Goal: Information Seeking & Learning: Learn about a topic

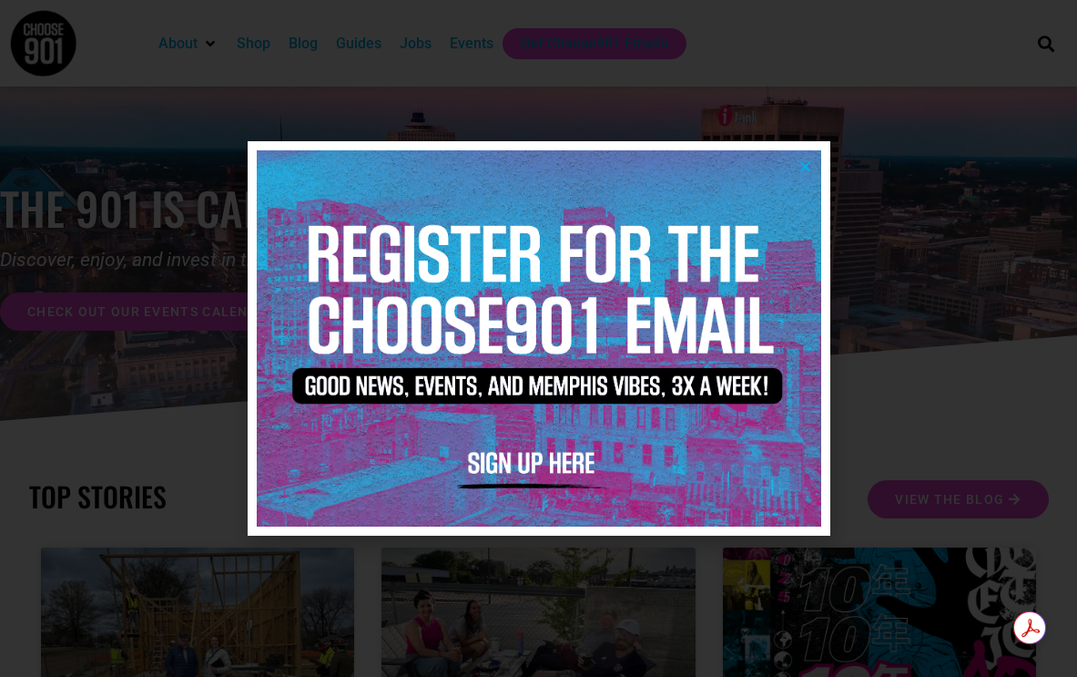
click at [816, 154] on img at bounding box center [539, 338] width 565 height 376
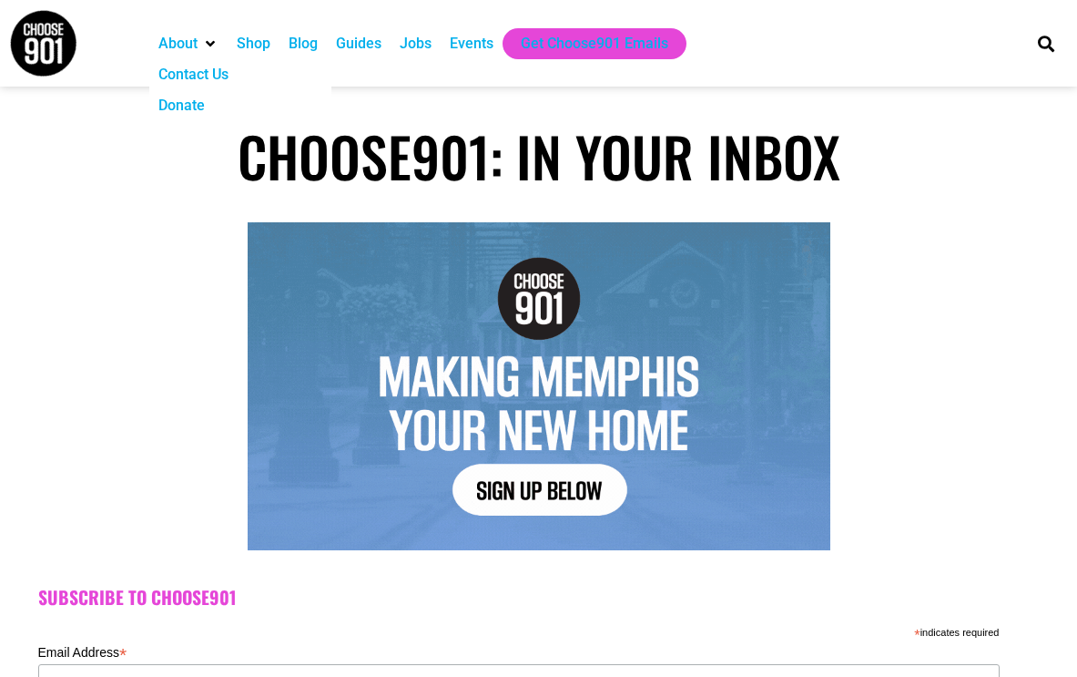
click at [192, 44] on div "About" at bounding box center [177, 44] width 39 height 22
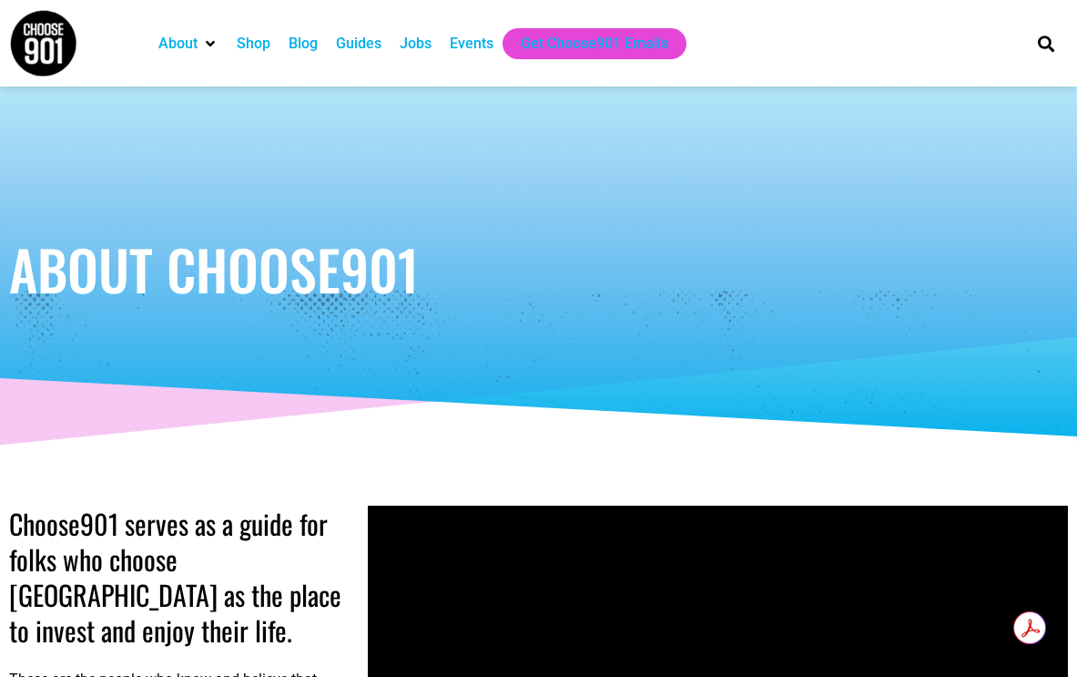
click at [256, 46] on div "Shop" at bounding box center [254, 44] width 34 height 22
click at [350, 43] on div "Guides" at bounding box center [359, 44] width 46 height 22
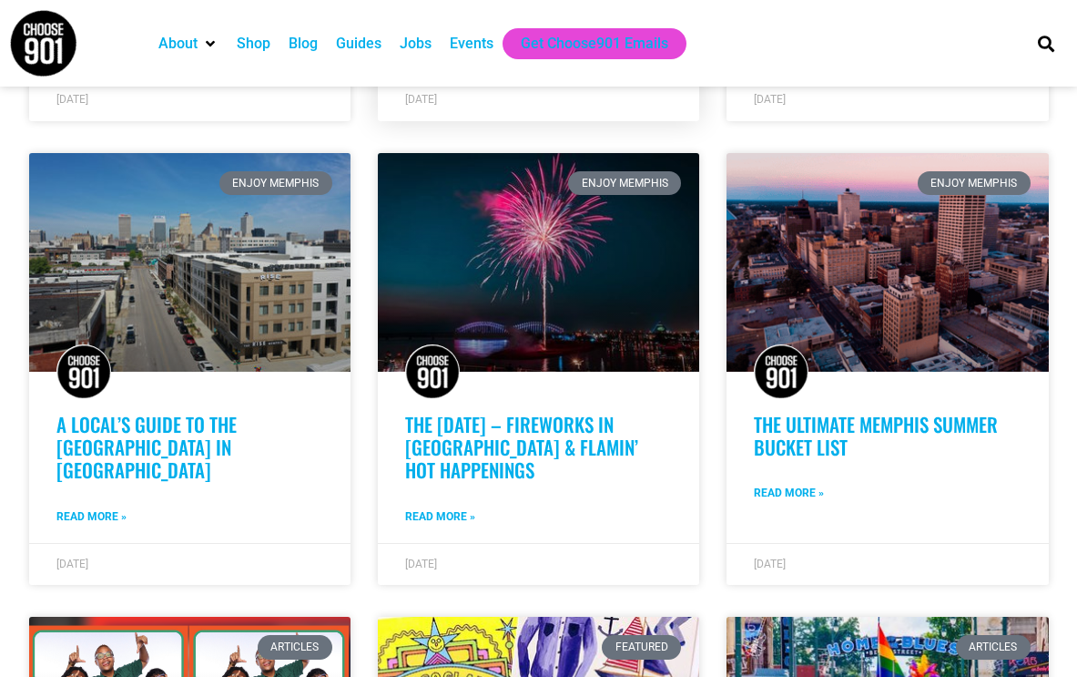
scroll to position [911, 0]
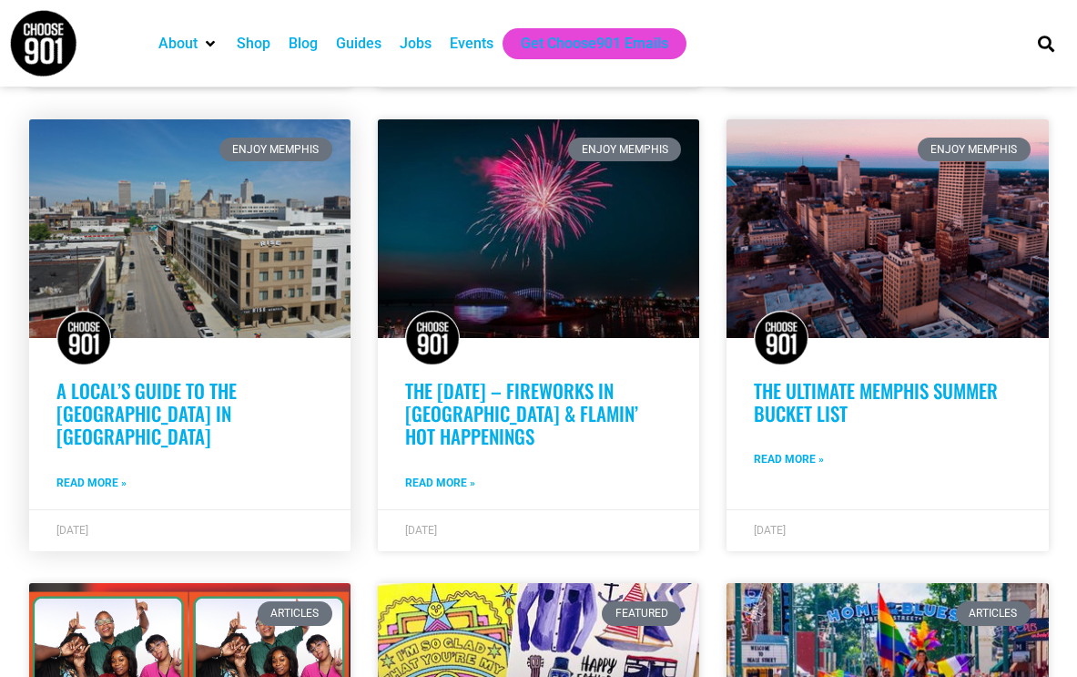
click at [203, 393] on link "A Local’s Guide to the Edge District in Memphis" at bounding box center [146, 413] width 180 height 74
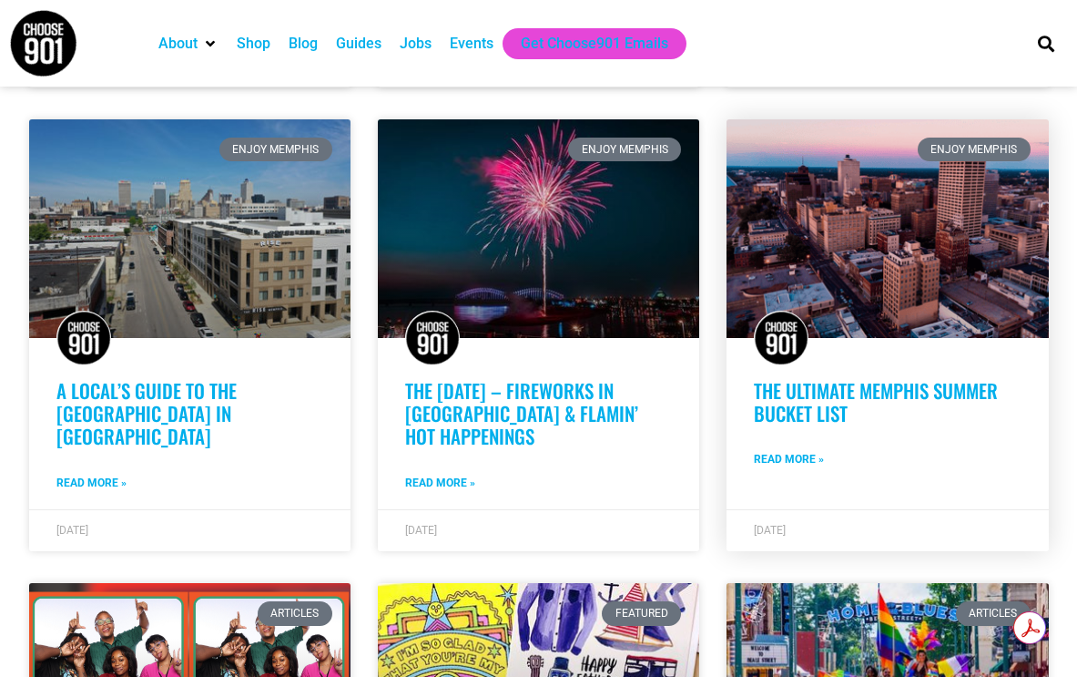
click at [782, 396] on link "The Ultimate Memphis Summer Bucket List" at bounding box center [876, 401] width 244 height 51
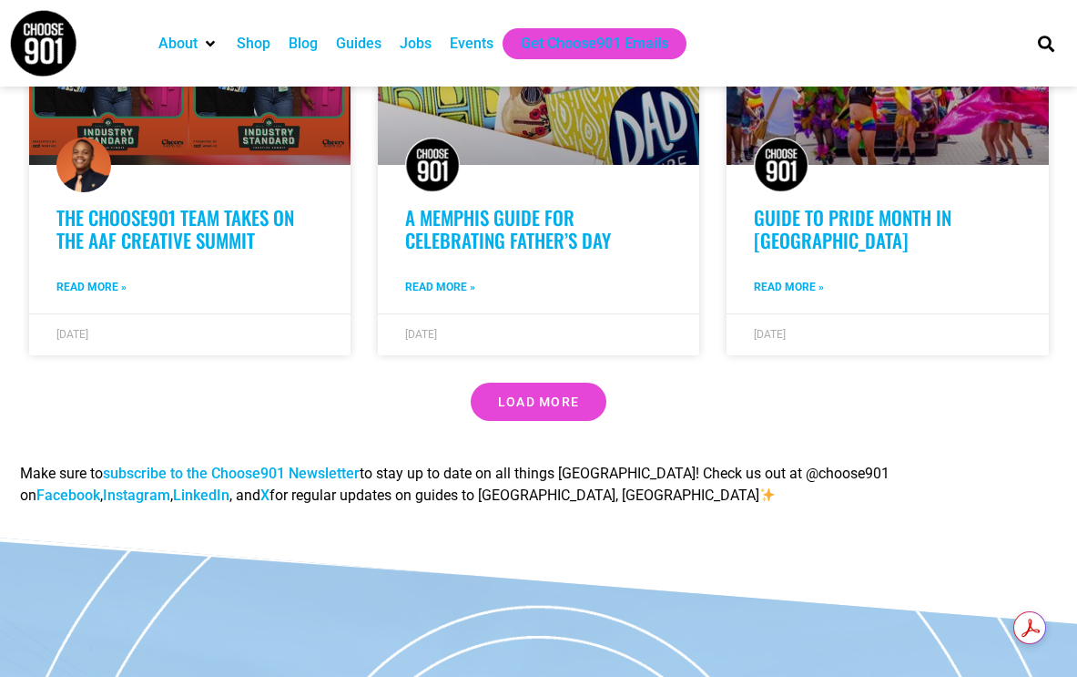
scroll to position [1548, 0]
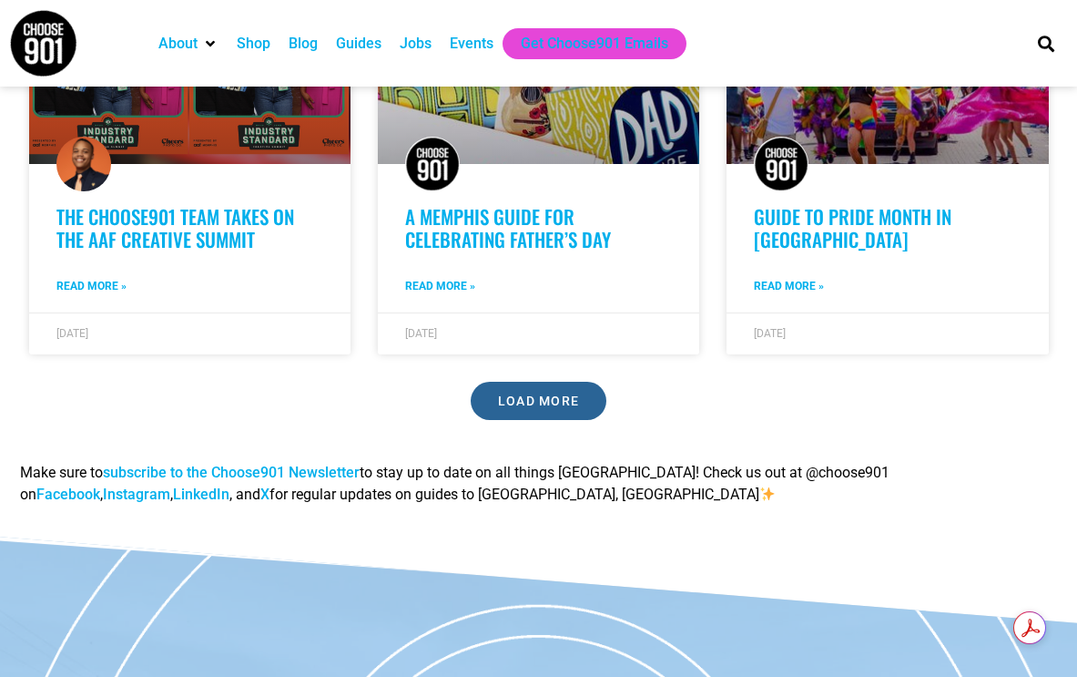
click at [509, 401] on span "Load More" at bounding box center [539, 400] width 82 height 13
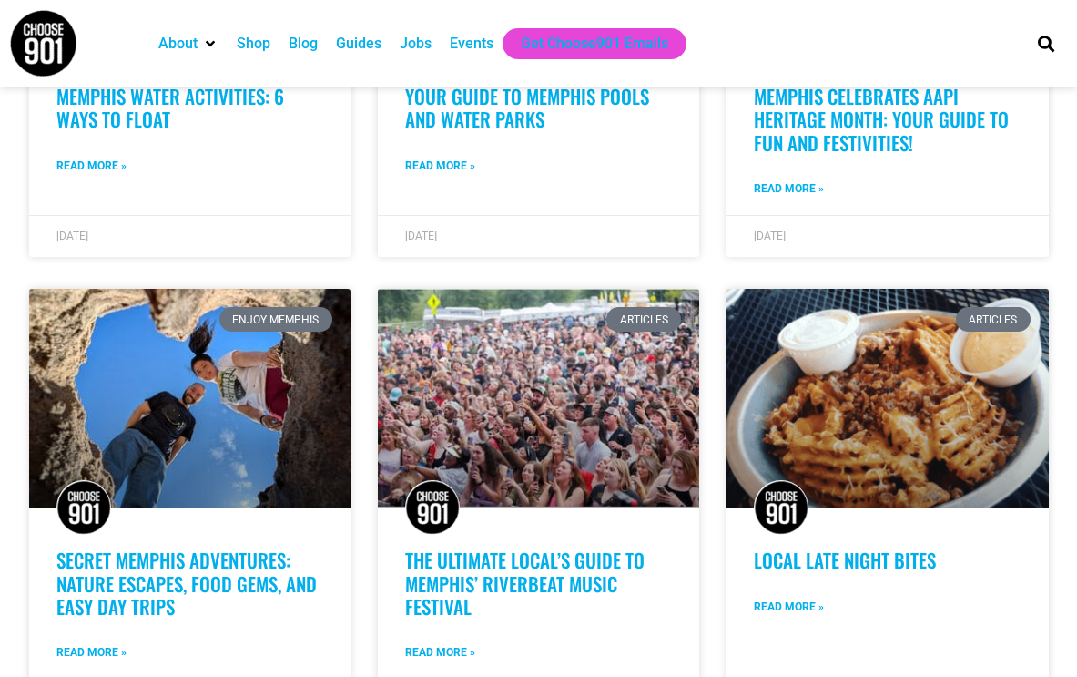
scroll to position [2641, 0]
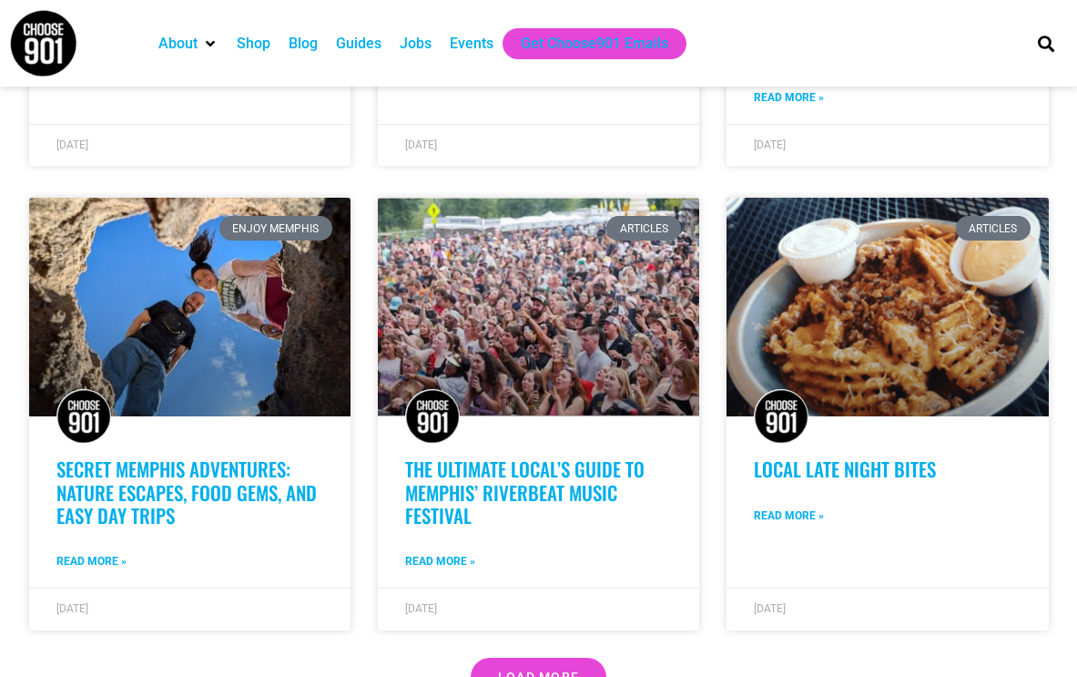
click at [465, 46] on div "Events" at bounding box center [472, 44] width 44 height 22
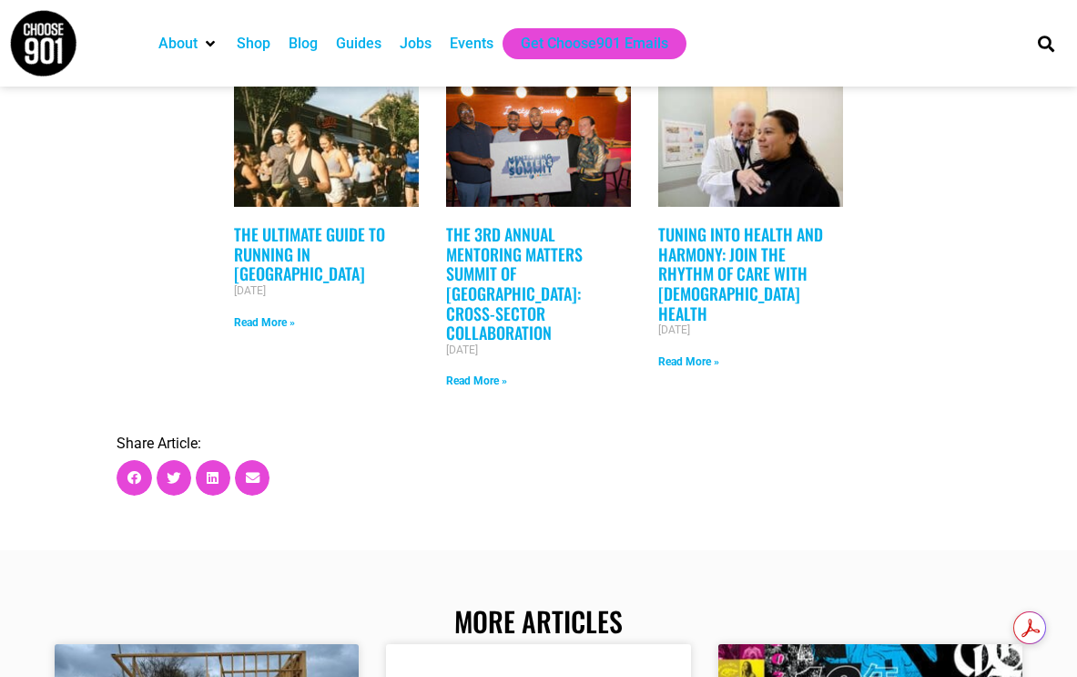
scroll to position [3551, 0]
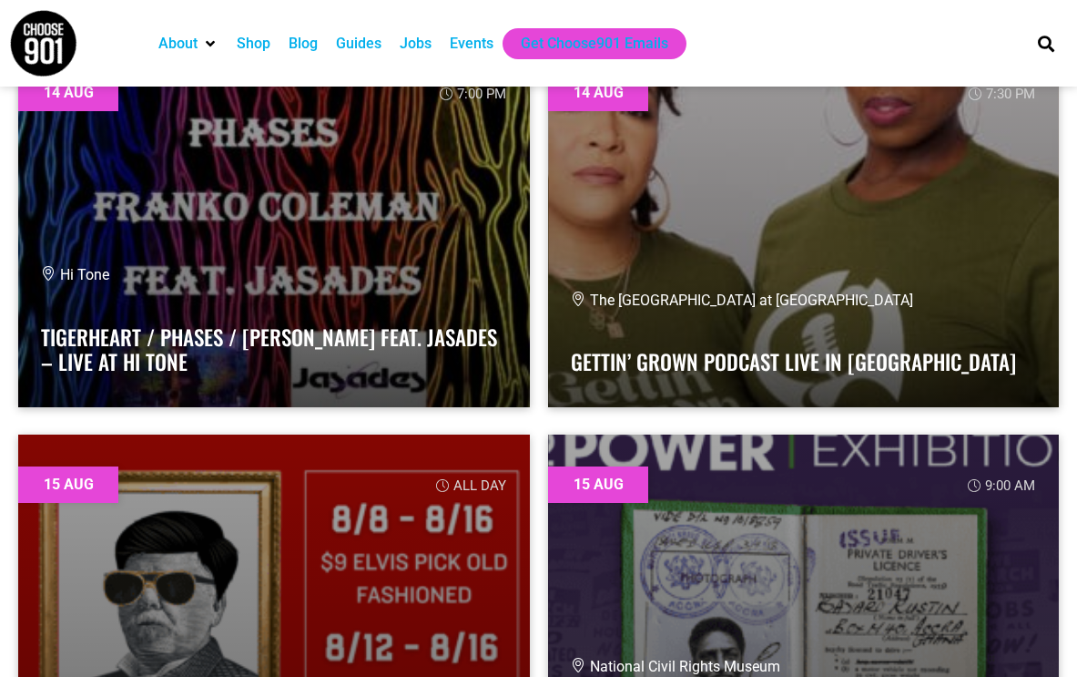
scroll to position [6192, 0]
